Goal: Task Accomplishment & Management: Complete application form

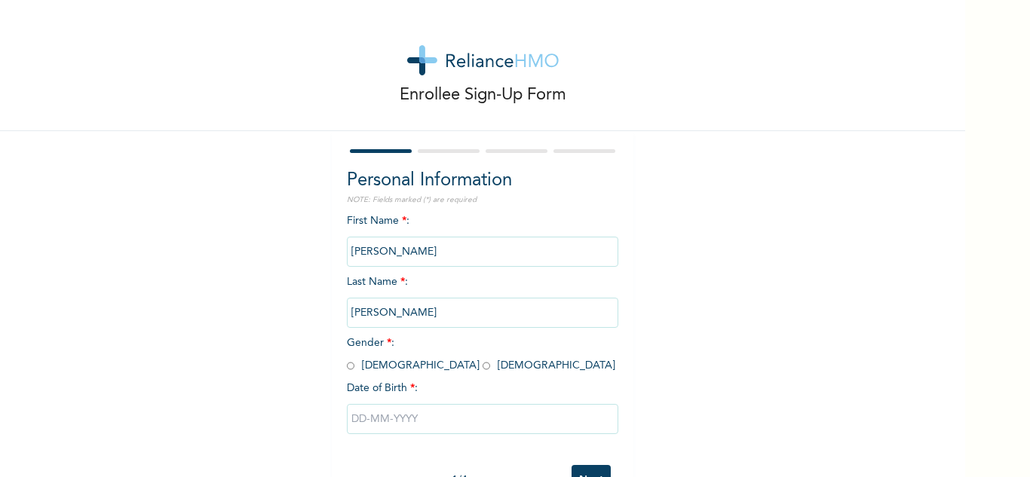
click at [347, 368] on input "radio" at bounding box center [351, 366] width 8 height 14
radio input "true"
click at [369, 406] on input "text" at bounding box center [482, 419] width 271 height 30
select select "8"
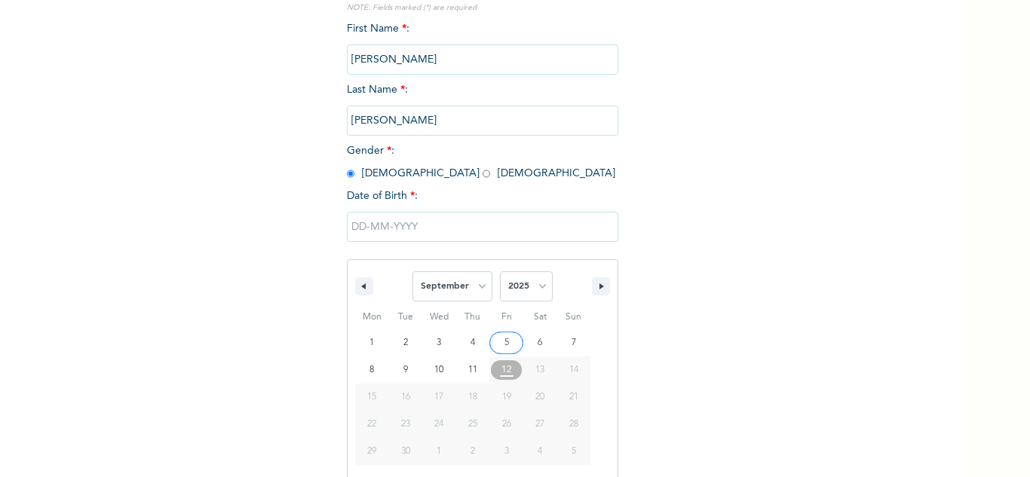
scroll to position [208, 0]
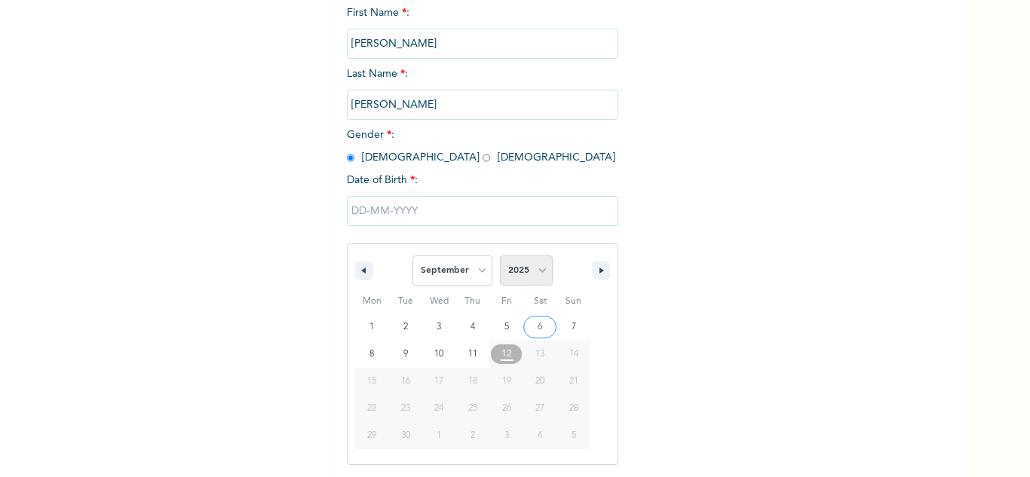
click at [529, 273] on select "2025 2024 2023 2022 2021 2020 2019 2018 2017 2016 2015 2014 2013 2012 2011 2010…" at bounding box center [526, 271] width 53 height 30
select select "1987"
click at [500, 256] on select "2025 2024 2023 2022 2021 2020 2019 2018 2017 2016 2015 2014 2013 2012 2011 2010…" at bounding box center [526, 271] width 53 height 30
click at [475, 251] on span "January February March April May June July August September October November De…" at bounding box center [452, 270] width 80 height 45
click at [468, 265] on select "January February March April May June July August September October November De…" at bounding box center [452, 271] width 80 height 30
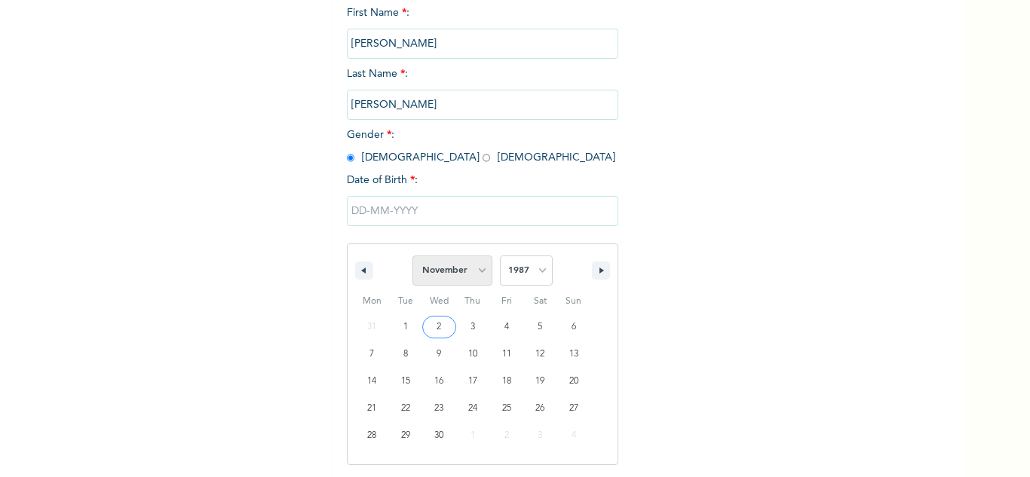
click at [412, 256] on select "January February March April May June July August September October November De…" at bounding box center [452, 271] width 80 height 30
click at [465, 280] on select "January February March April May June July August September October November De…" at bounding box center [452, 271] width 80 height 30
select select "9"
click at [412, 256] on select "January February March April May June July August September October November De…" at bounding box center [452, 271] width 80 height 30
type input "[DATE]"
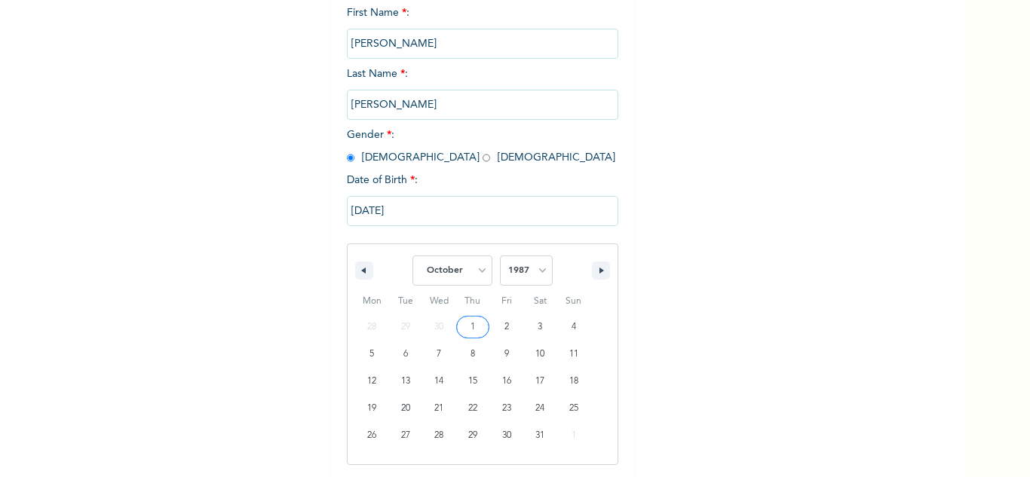
scroll to position [53, 0]
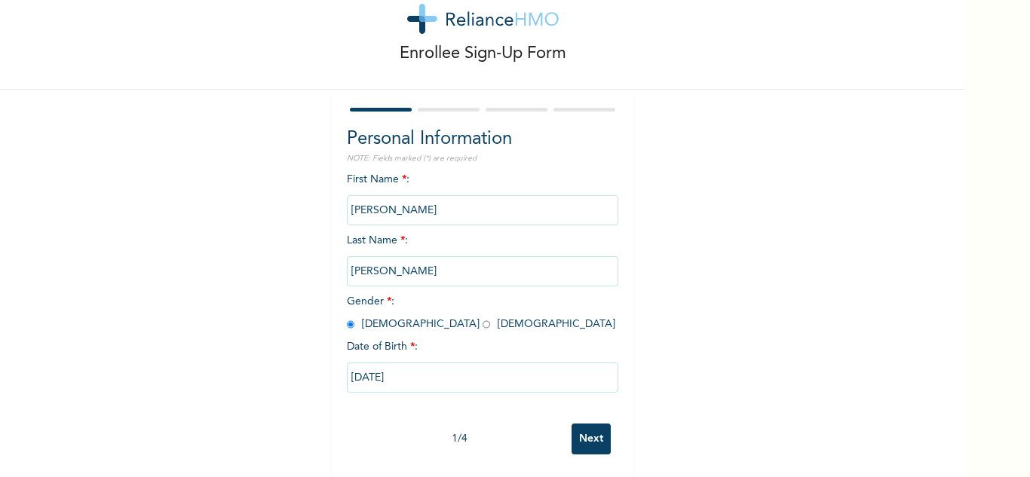
drag, startPoint x: 583, startPoint y: 427, endPoint x: 546, endPoint y: 405, distance: 42.9
click at [583, 427] on input "Next" at bounding box center [590, 439] width 39 height 31
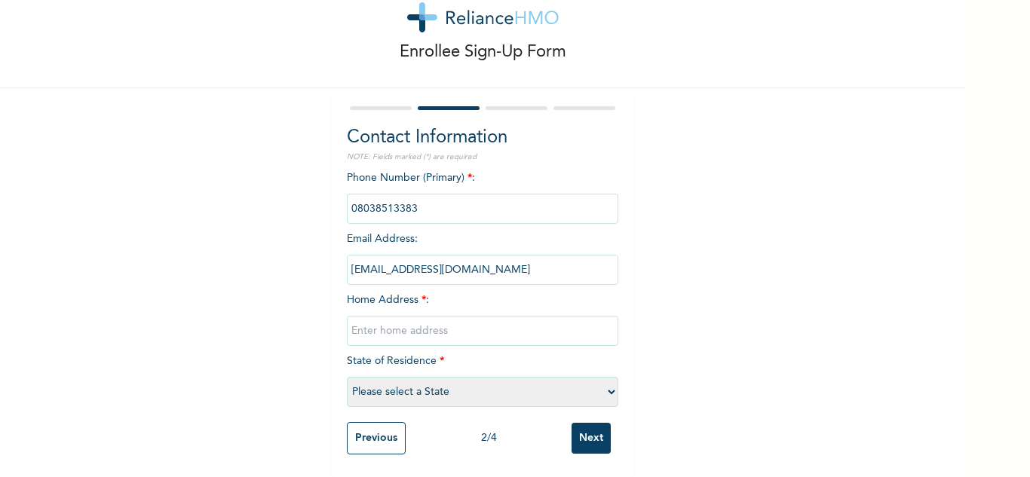
click at [387, 323] on input "text" at bounding box center [482, 331] width 271 height 30
paste input "AREA A, BLOCK 18, ROOM 8"
type input "AREA A, BLOCK 18, ROOM 8"
click at [413, 380] on select "Please select a State [PERSON_NAME] (FCT) [PERSON_NAME] Ibom [GEOGRAPHIC_DATA] …" at bounding box center [482, 392] width 271 height 30
select select "15"
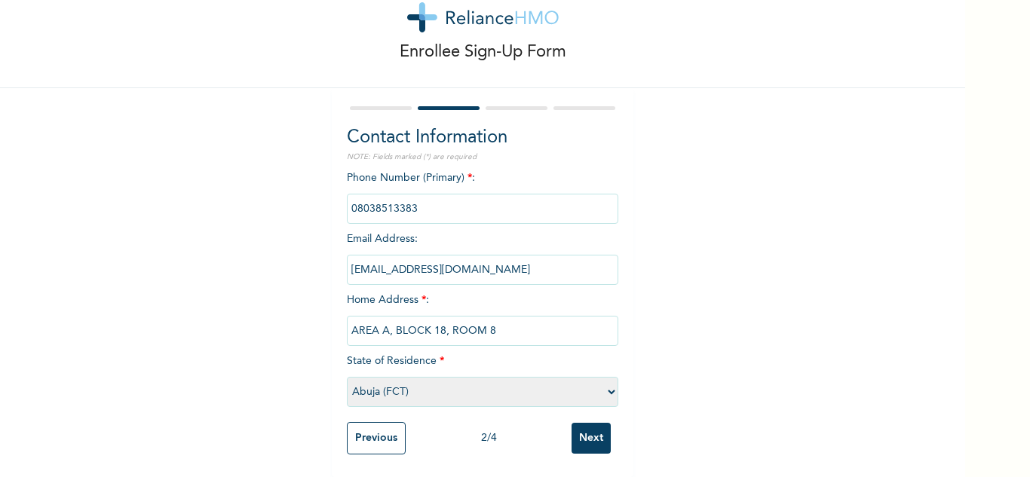
click at [347, 377] on select "Please select a State [PERSON_NAME] (FCT) [PERSON_NAME] Ibom [GEOGRAPHIC_DATA] …" at bounding box center [482, 392] width 271 height 30
click at [589, 439] on input "Next" at bounding box center [590, 438] width 39 height 31
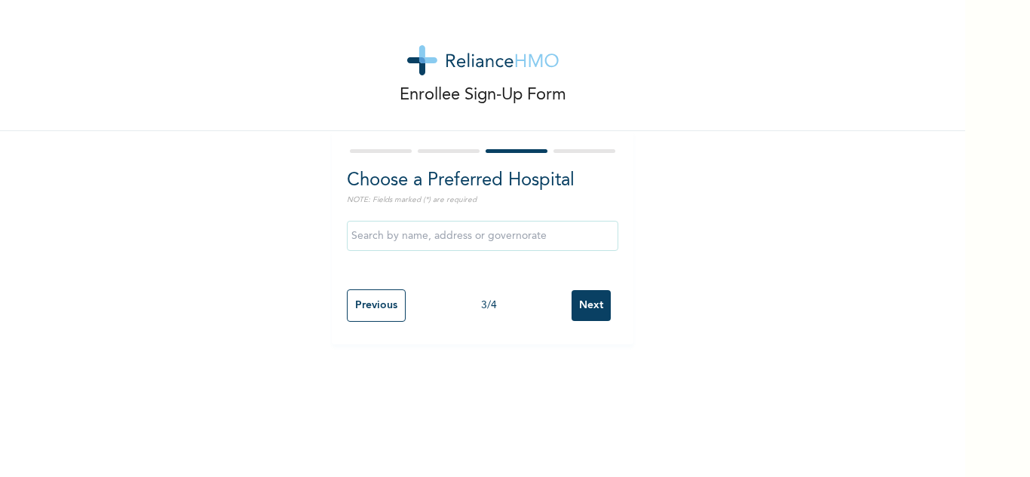
click at [577, 299] on input "Next" at bounding box center [590, 305] width 39 height 31
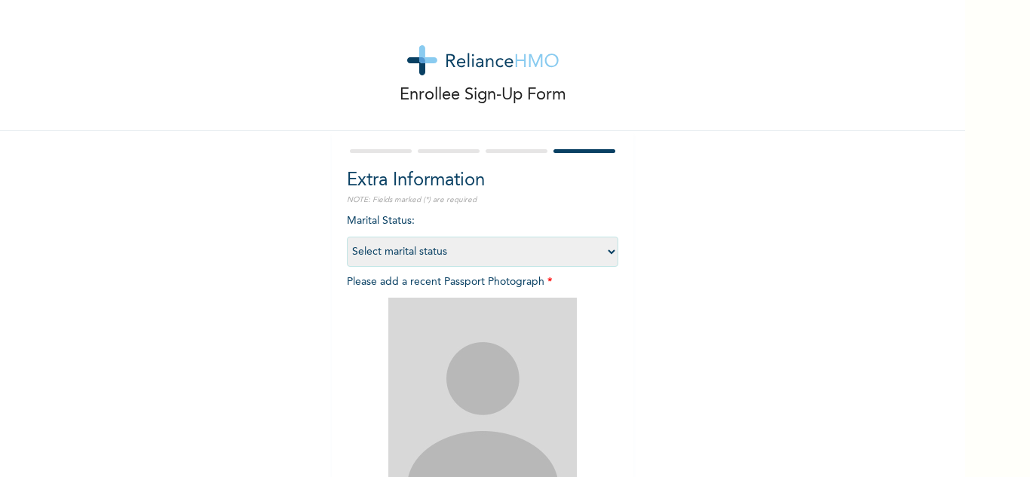
click at [503, 262] on select "Select marital status [DEMOGRAPHIC_DATA] Married [DEMOGRAPHIC_DATA] Widow/[DEMO…" at bounding box center [482, 252] width 271 height 30
select select "2"
click at [347, 237] on select "Select marital status [DEMOGRAPHIC_DATA] Married [DEMOGRAPHIC_DATA] Widow/[DEMO…" at bounding box center [482, 252] width 271 height 30
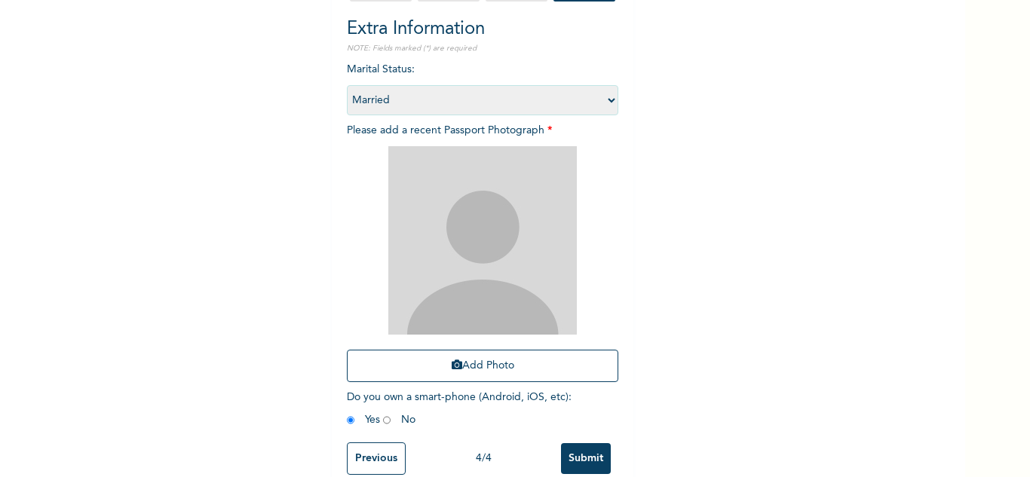
scroll to position [183, 0]
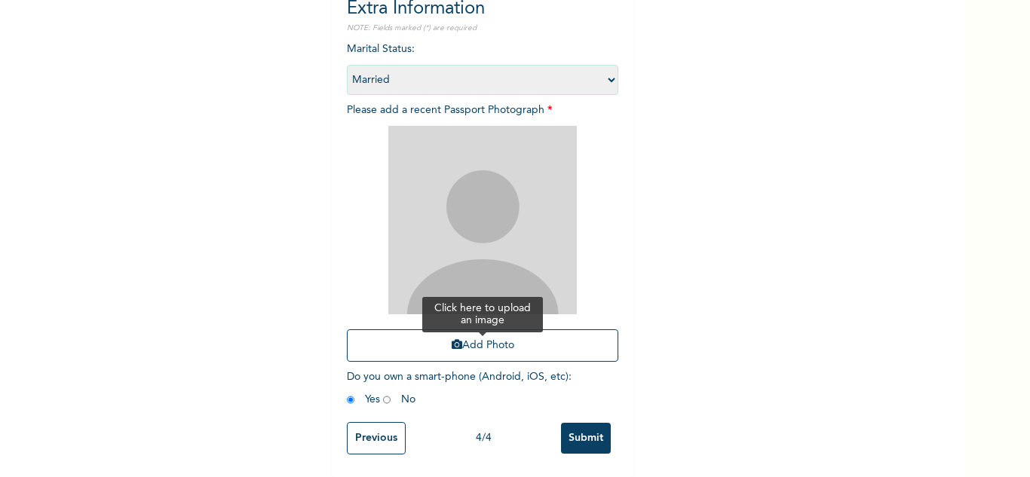
click at [452, 339] on icon "button" at bounding box center [457, 344] width 11 height 11
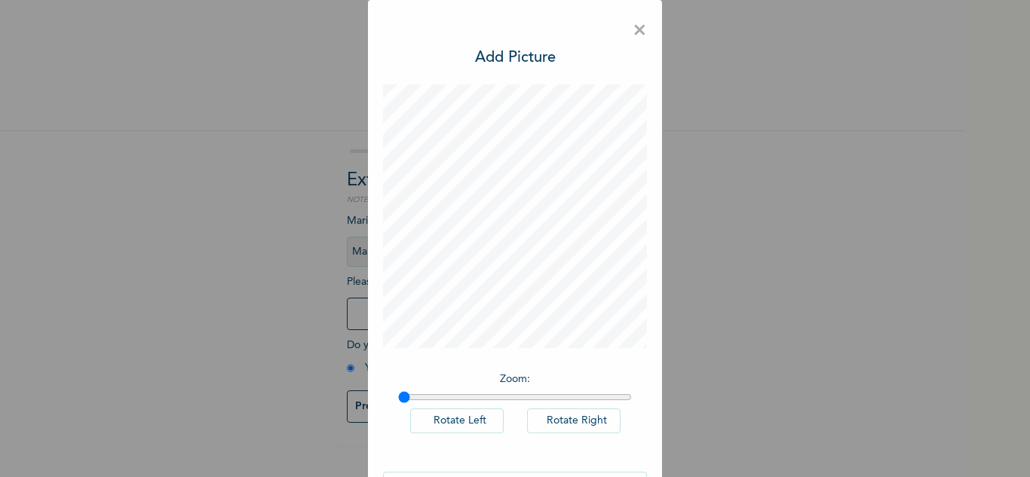
scroll to position [49, 0]
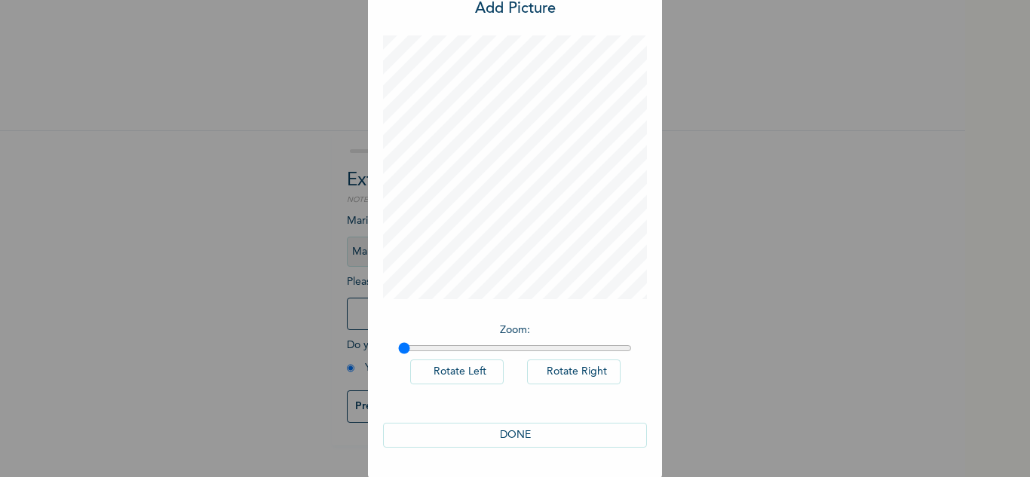
click at [500, 434] on button "DONE" at bounding box center [515, 435] width 264 height 25
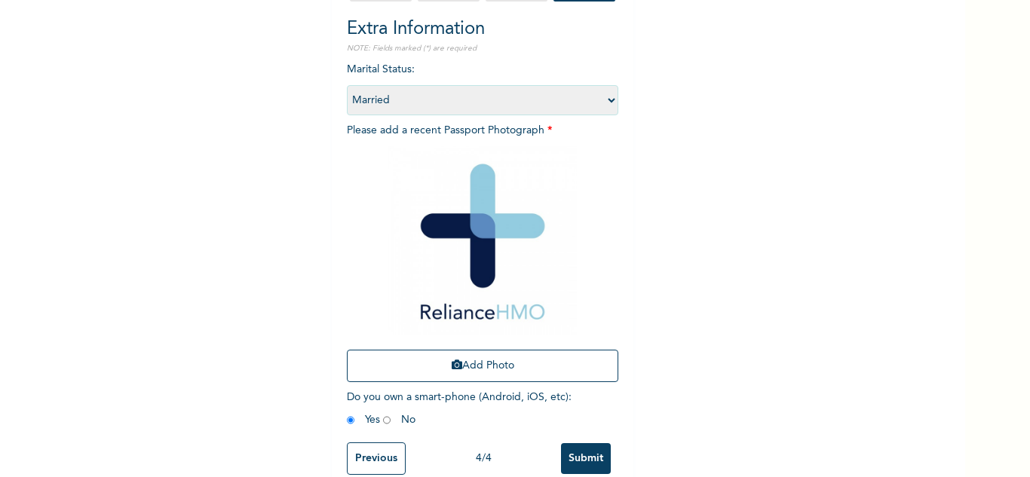
scroll to position [183, 0]
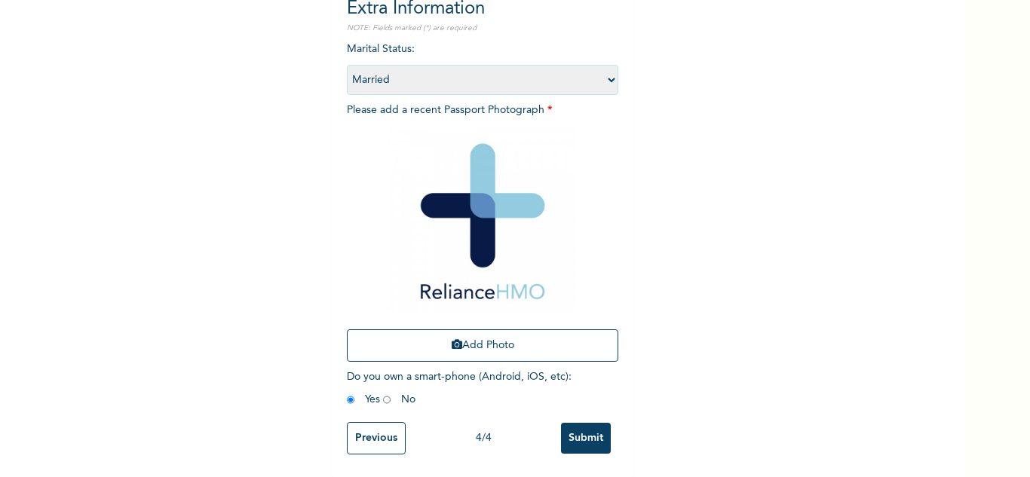
click at [583, 424] on input "Submit" at bounding box center [586, 438] width 50 height 31
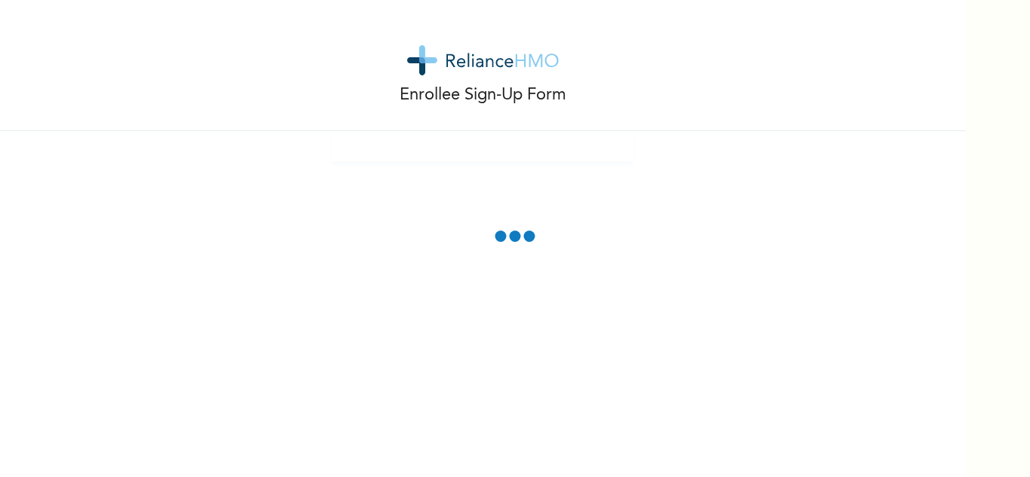
scroll to position [0, 0]
